Goal: Complete application form

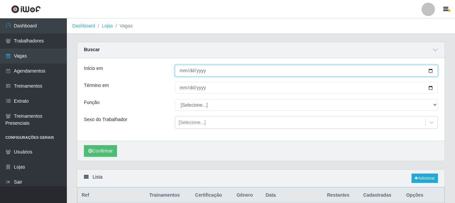
click at [431, 75] on input "[DATE]" at bounding box center [306, 71] width 263 height 12
click at [430, 71] on input "[DATE]" at bounding box center [306, 71] width 263 height 12
type input "[DATE]"
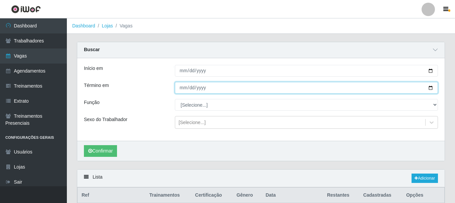
click at [433, 89] on input "[DATE]" at bounding box center [306, 88] width 263 height 12
type input "[DATE]"
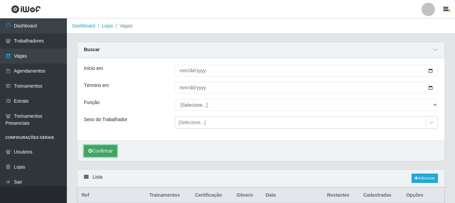
click at [106, 151] on button "Confirmar" at bounding box center [100, 151] width 33 height 12
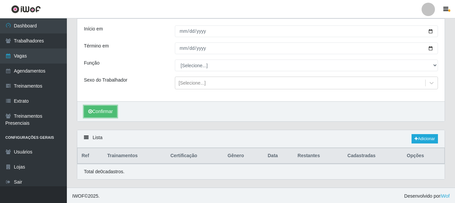
scroll to position [41, 0]
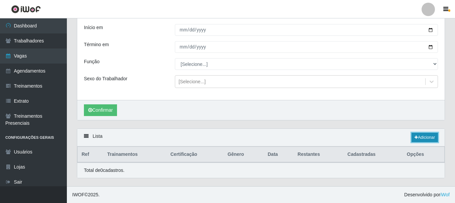
click at [423, 138] on link "Adicionar" at bounding box center [425, 137] width 26 height 9
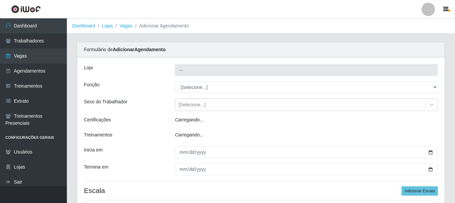
type input "SuperShow - Asa Norte"
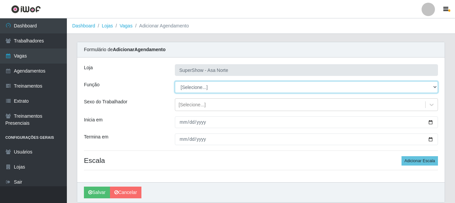
click at [193, 87] on select "[Selecione...] ASG ASG + ASG ++ Auxiliar de Depósito Auxiliar de Depósito + Aux…" at bounding box center [306, 87] width 263 height 12
select select "1"
click at [175, 81] on select "[Selecione...] ASG ASG + ASG ++ Auxiliar de Depósito Auxiliar de Depósito + Aux…" at bounding box center [306, 87] width 263 height 12
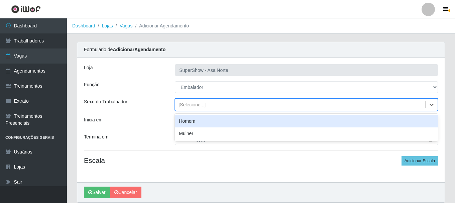
click at [207, 107] on div "[Selecione...]" at bounding box center [300, 104] width 250 height 11
click at [197, 121] on div "Homem" at bounding box center [306, 121] width 263 height 12
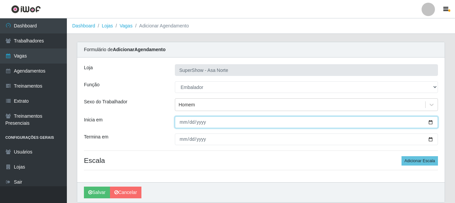
click at [185, 125] on input "Inicia em" at bounding box center [306, 122] width 263 height 12
click at [180, 120] on input "Inicia em" at bounding box center [306, 122] width 263 height 12
type input "[DATE]"
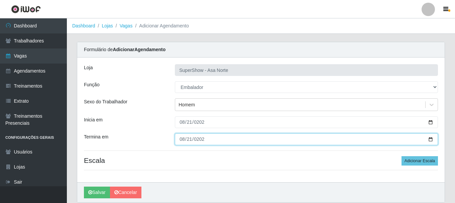
type input "[DATE]"
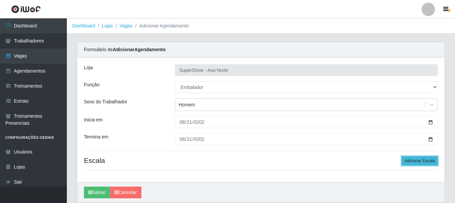
click at [429, 163] on button "Adicionar Escala" at bounding box center [419, 160] width 36 height 9
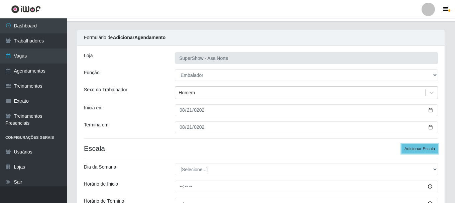
scroll to position [33, 0]
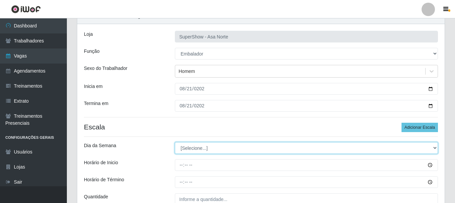
click at [214, 148] on select "[Selecione...] Segunda Terça Quarta Quinta Sexta Sábado Domingo" at bounding box center [306, 148] width 263 height 12
select select "4"
click at [175, 142] on select "[Selecione...] Segunda Terça Quarta Quinta Sexta Sábado Domingo" at bounding box center [306, 148] width 263 height 12
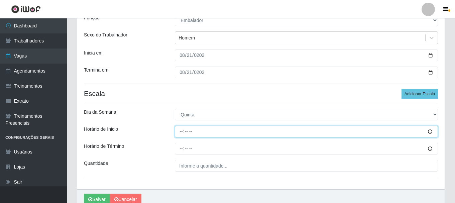
click at [186, 132] on input "Horário de Inicio" at bounding box center [306, 132] width 263 height 12
click at [183, 133] on input "Horário de Inicio" at bounding box center [306, 132] width 263 height 12
type input "08:00"
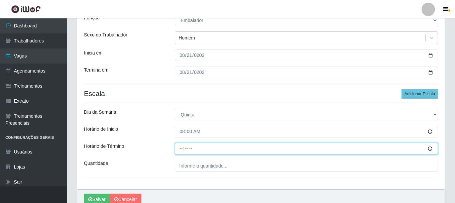
type input "14:00"
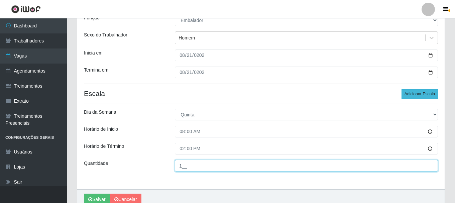
type input "1__"
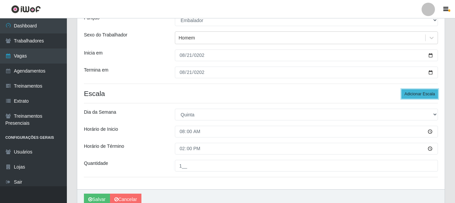
drag, startPoint x: 410, startPoint y: 93, endPoint x: 402, endPoint y: 93, distance: 7.7
click at [410, 93] on button "Adicionar Escala" at bounding box center [419, 93] width 36 height 9
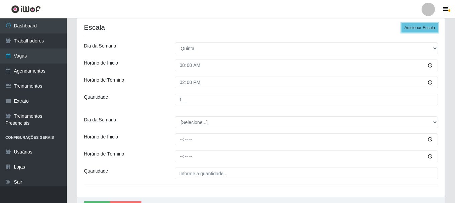
scroll to position [134, 0]
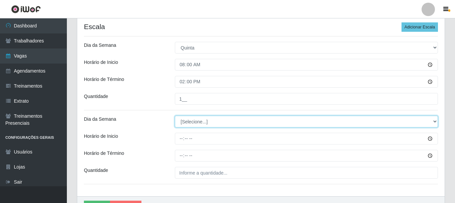
click at [207, 119] on select "[Selecione...] Segunda Terça Quarta Quinta Sexta Sábado Domingo" at bounding box center [306, 122] width 263 height 12
select select "4"
click at [175, 116] on select "[Selecione...] Segunda Terça Quarta Quinta Sexta Sábado Domingo" at bounding box center [306, 122] width 263 height 12
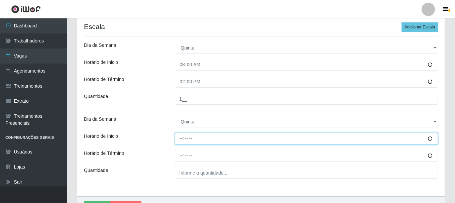
click at [183, 138] on input "Horário de Inicio" at bounding box center [306, 139] width 263 height 12
type input "09:00"
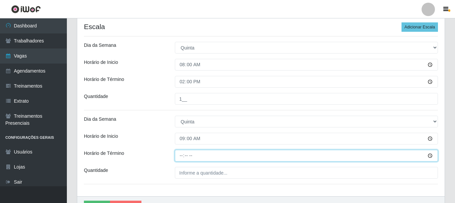
type input "15:00"
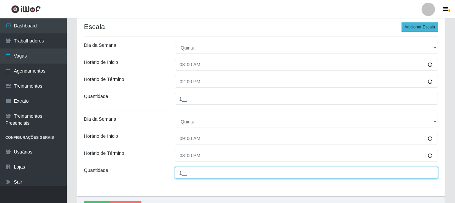
type input "1__"
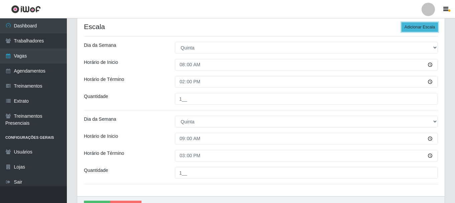
click at [414, 29] on button "Adicionar Escala" at bounding box center [419, 26] width 36 height 9
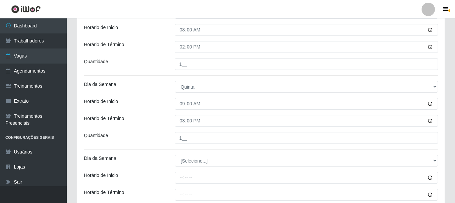
scroll to position [201, 0]
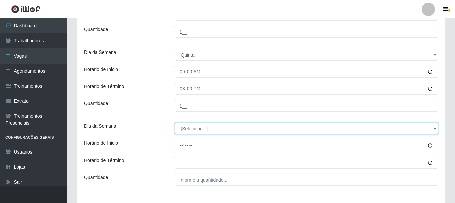
click at [223, 129] on select "[Selecione...] Segunda Terça Quarta Quinta Sexta Sábado Domingo" at bounding box center [306, 129] width 263 height 12
select select "4"
click at [175, 123] on select "[Selecione...] Segunda Terça Quarta Quinta Sexta Sábado Domingo" at bounding box center [306, 129] width 263 height 12
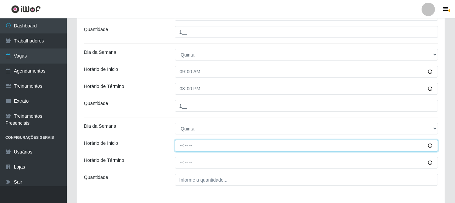
click at [184, 146] on input "Horário de Inicio" at bounding box center [306, 146] width 263 height 12
type input "12:00"
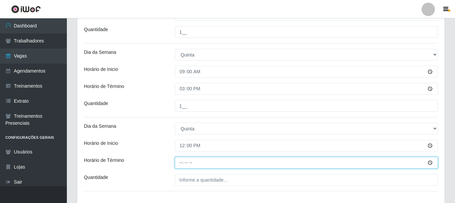
type input "17:00"
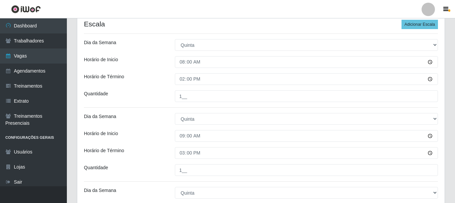
scroll to position [134, 0]
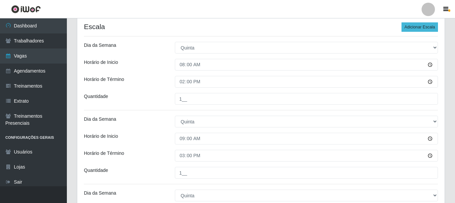
type input "1__"
click at [417, 25] on button "Adicionar Escala" at bounding box center [419, 26] width 36 height 9
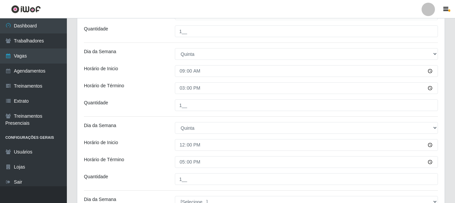
scroll to position [301, 0]
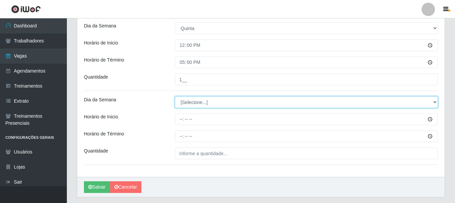
click at [198, 106] on select "[Selecione...] Segunda Terça Quarta Quinta Sexta Sábado Domingo" at bounding box center [306, 102] width 263 height 12
select select "4"
click at [175, 96] on select "[Selecione...] Segunda Terça Quarta Quinta Sexta Sábado Domingo" at bounding box center [306, 102] width 263 height 12
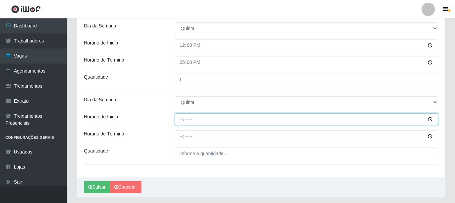
click at [180, 120] on input "Horário de Inicio" at bounding box center [306, 119] width 263 height 12
type input "15:20"
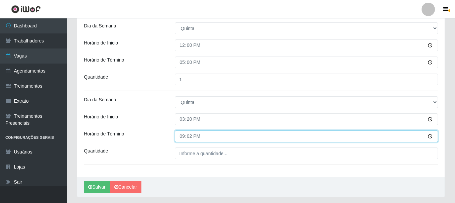
type input "21:20"
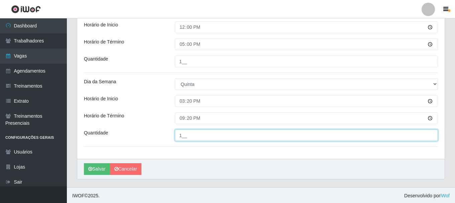
scroll to position [320, 0]
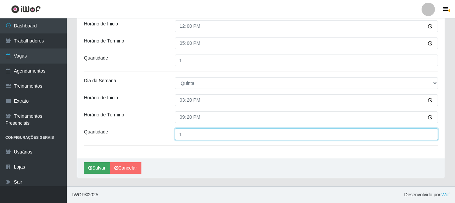
type input "1__"
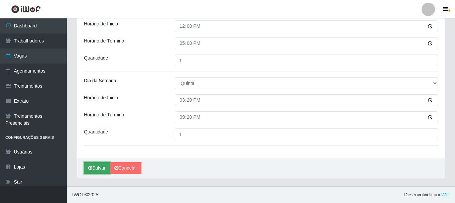
click at [100, 167] on button "Salvar" at bounding box center [97, 168] width 26 height 12
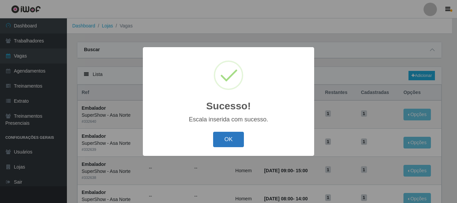
click at [230, 137] on button "OK" at bounding box center [228, 140] width 31 height 16
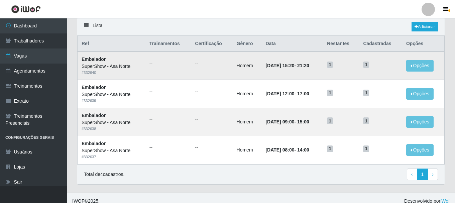
scroll to position [55, 0]
